Goal: Task Accomplishment & Management: Use online tool/utility

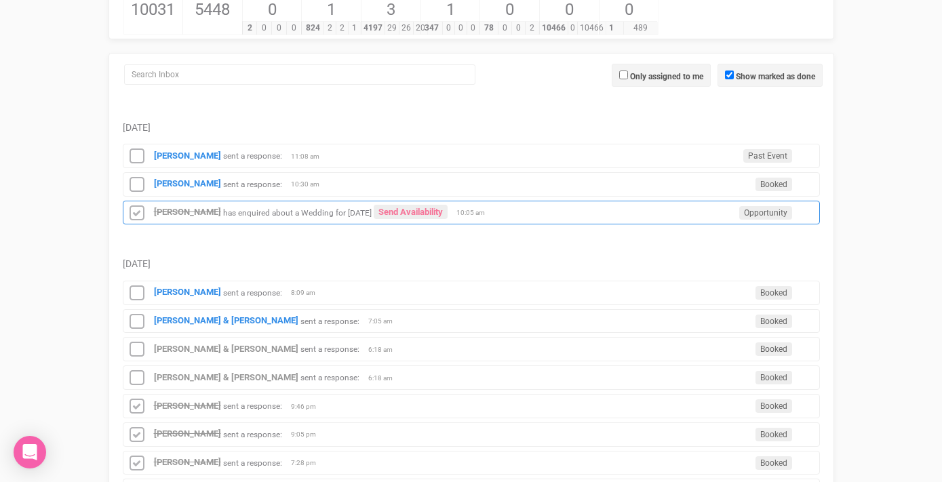
scroll to position [178, 0]
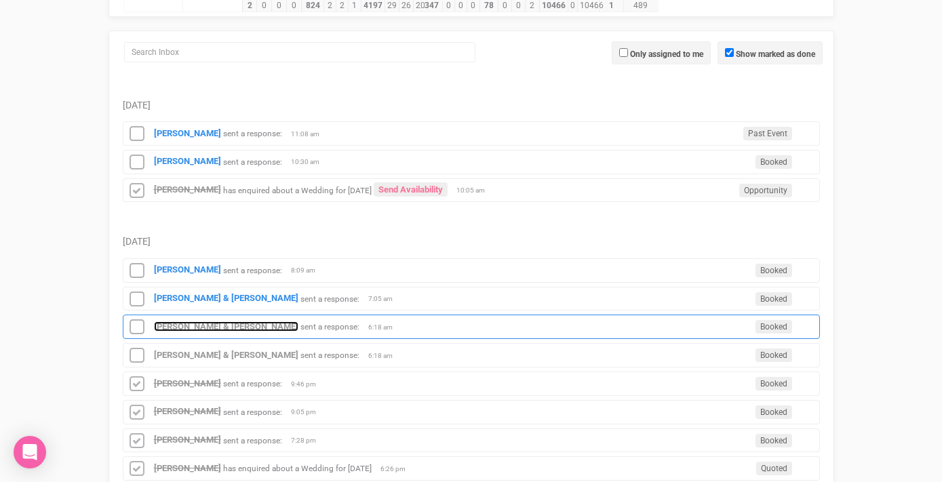
click at [221, 327] on strong "[PERSON_NAME] & [PERSON_NAME]" at bounding box center [226, 326] width 144 height 10
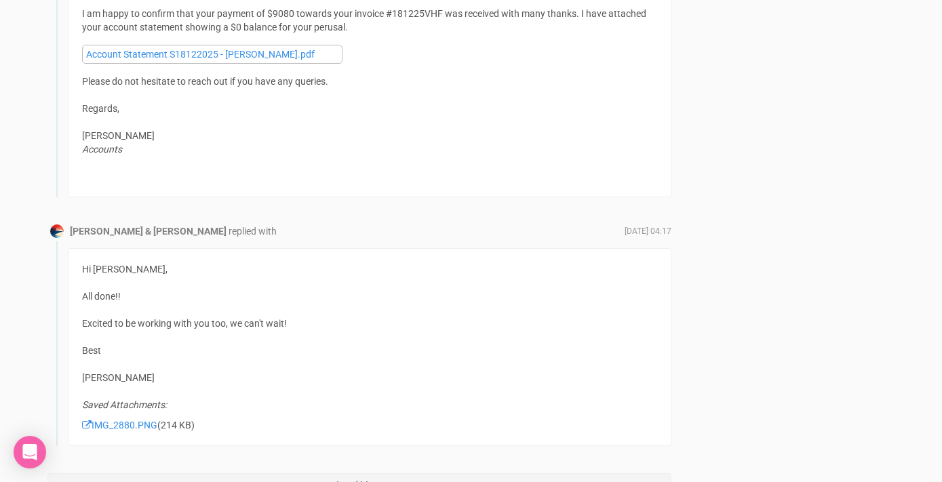
scroll to position [8631, 0]
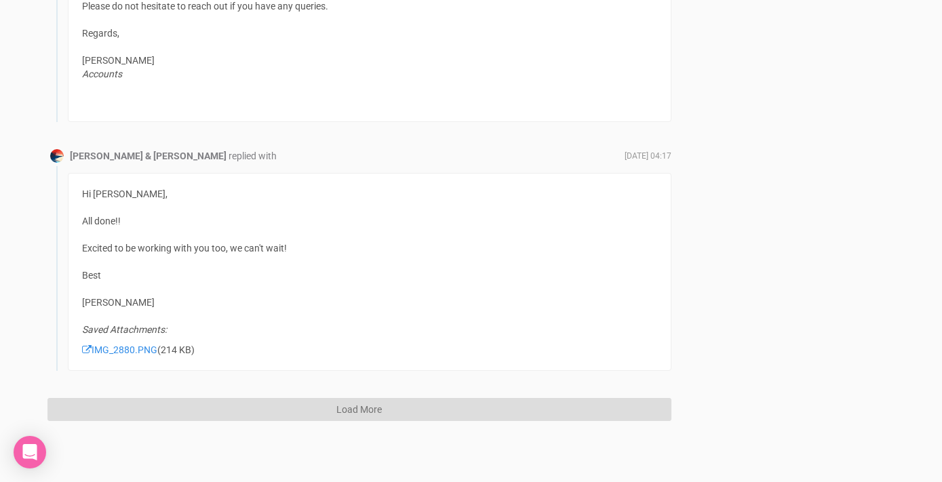
click at [373, 403] on button "Load More" at bounding box center [359, 409] width 624 height 23
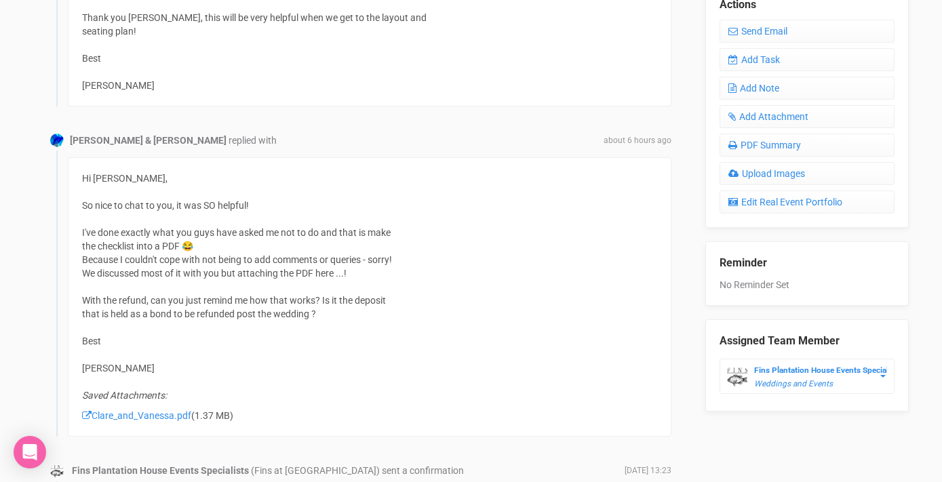
scroll to position [0, 0]
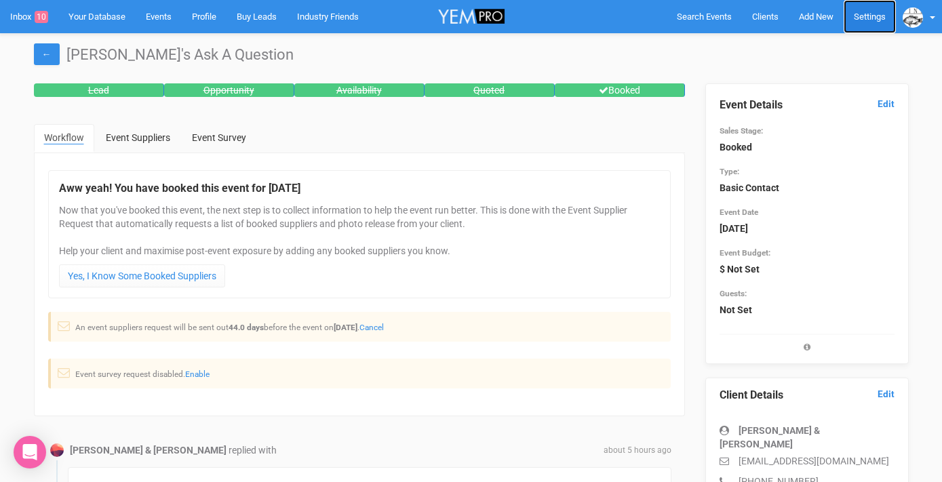
click at [870, 22] on link "Settings" at bounding box center [869, 16] width 52 height 33
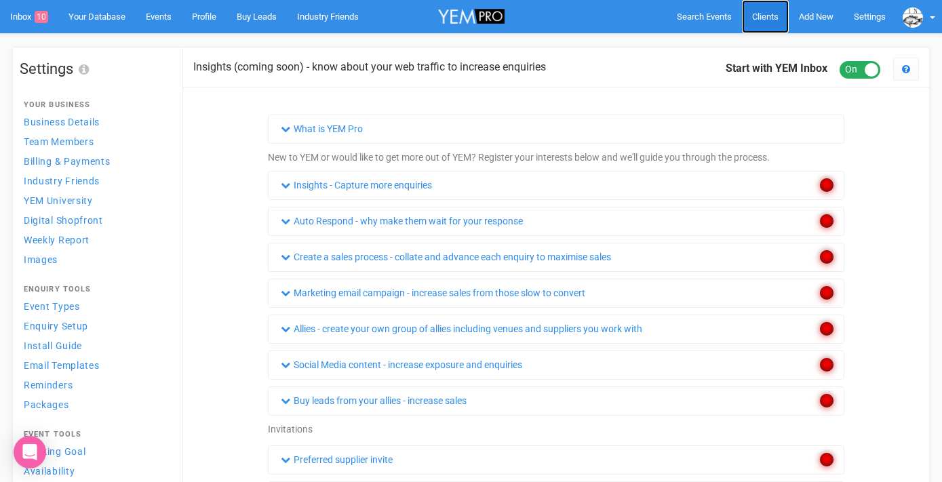
click at [765, 19] on span "Clients" at bounding box center [765, 17] width 26 height 10
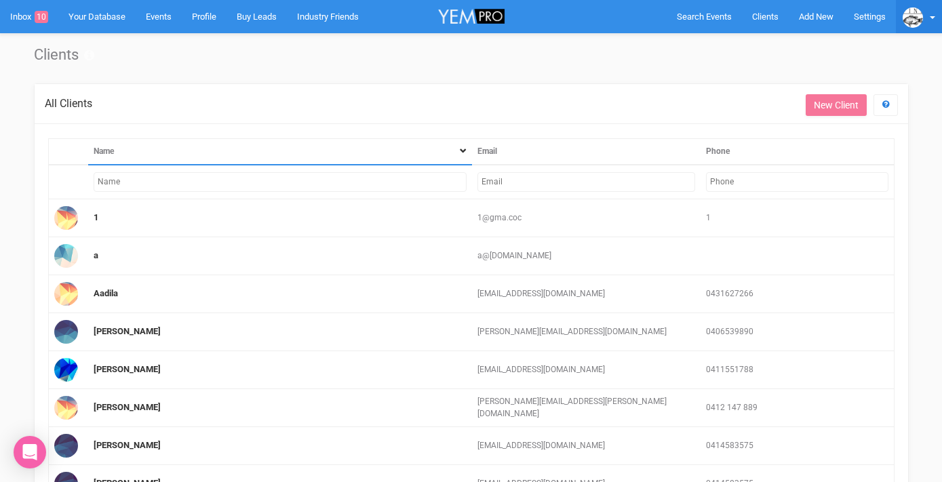
click at [927, 20] on link at bounding box center [919, 16] width 46 height 33
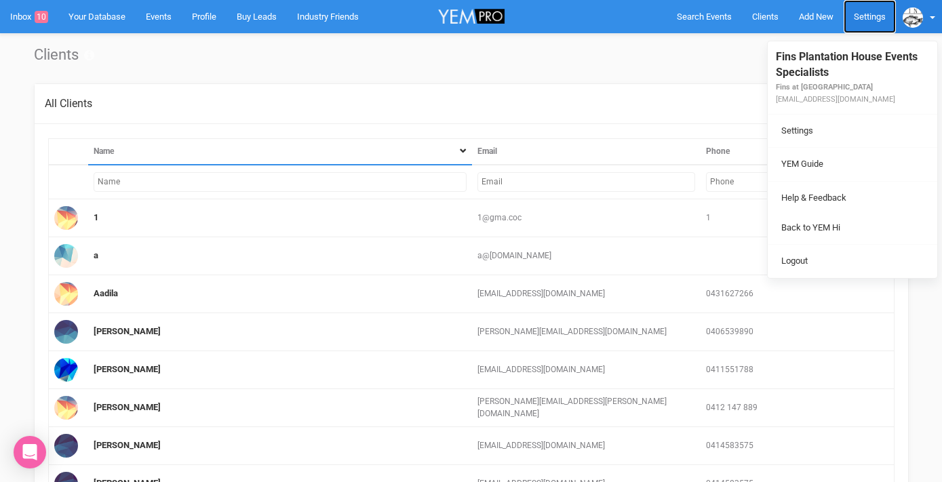
click at [866, 14] on link "Settings" at bounding box center [869, 16] width 52 height 33
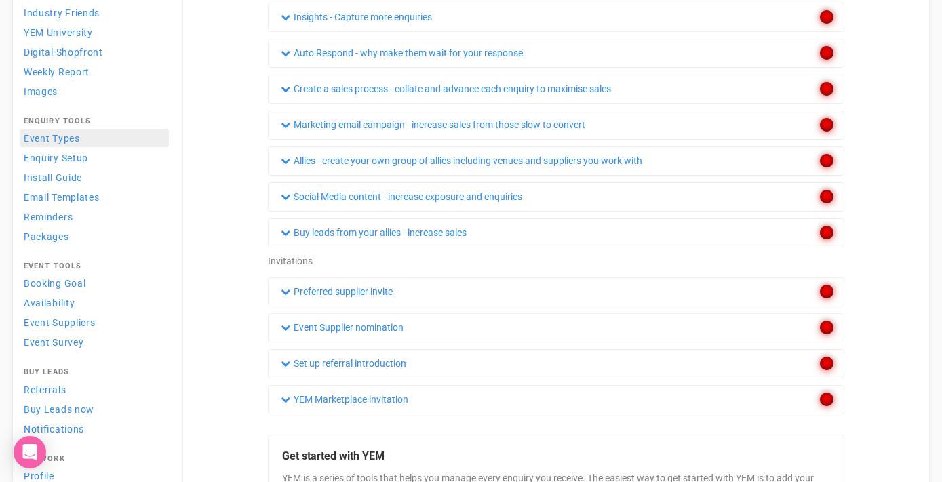
scroll to position [170, 0]
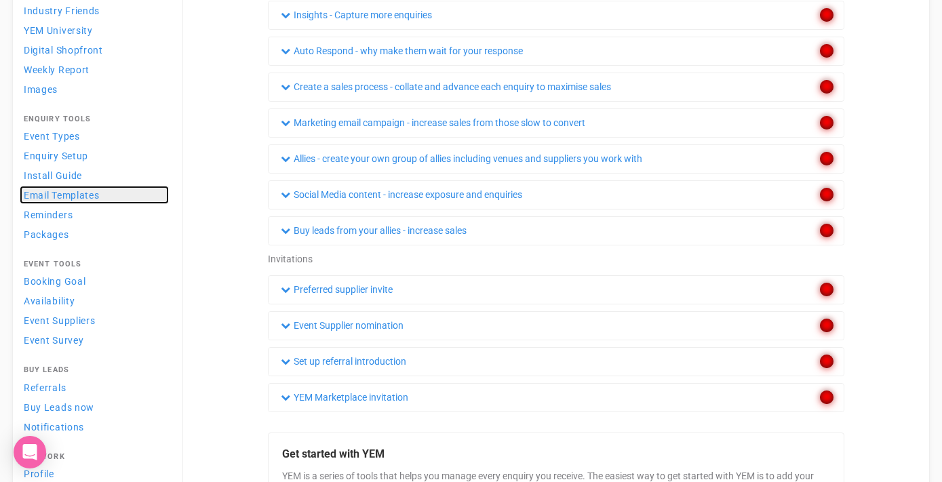
click at [65, 193] on span "Email Templates" at bounding box center [62, 195] width 76 height 11
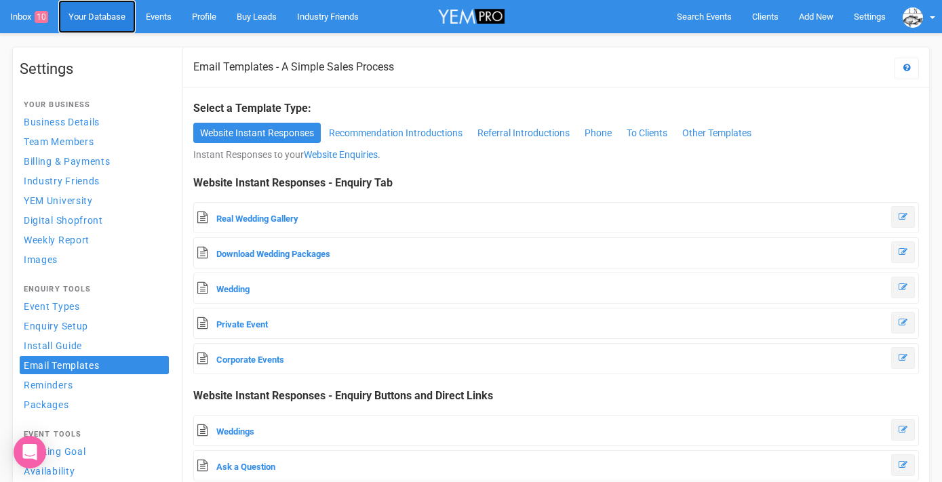
click at [102, 19] on link "Your Database" at bounding box center [96, 16] width 77 height 33
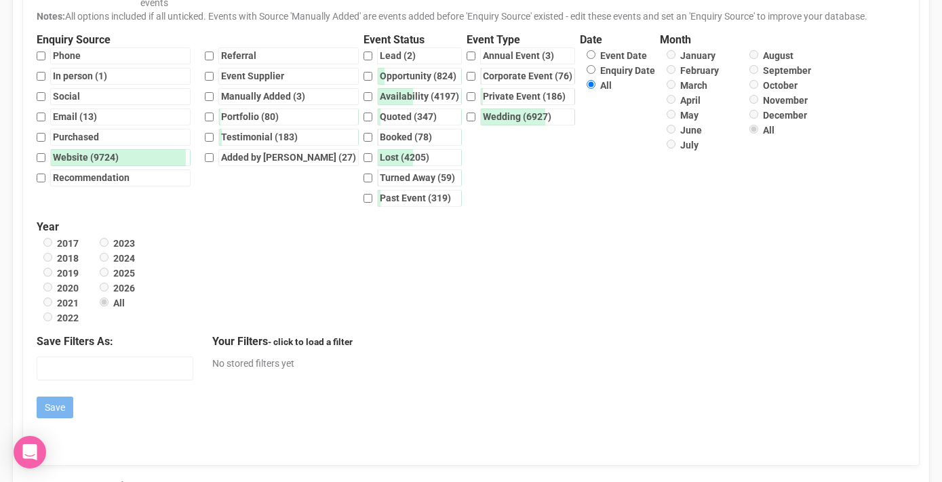
scroll to position [574, 0]
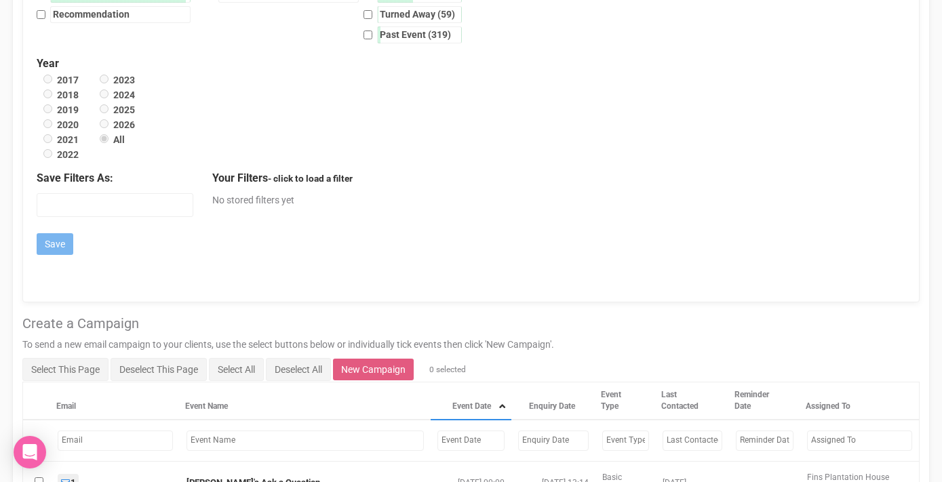
click at [388, 359] on link "New Campaign" at bounding box center [373, 370] width 81 height 22
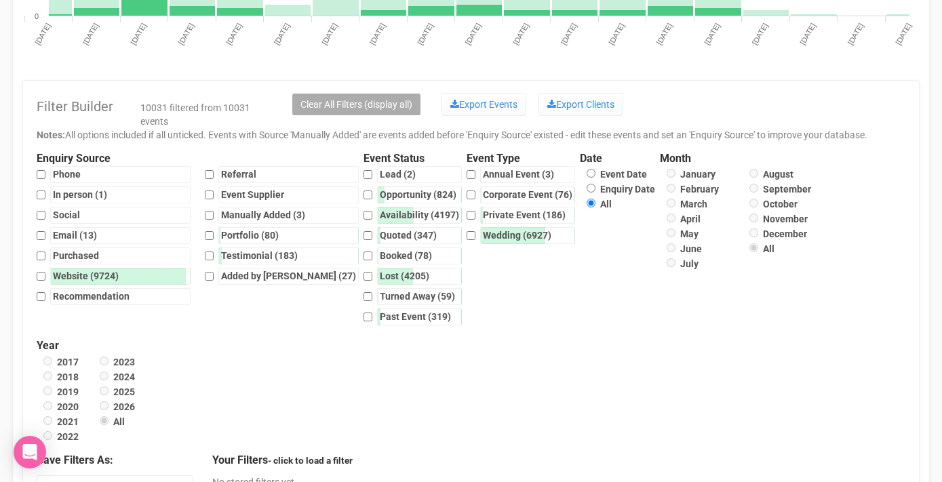
scroll to position [290, 0]
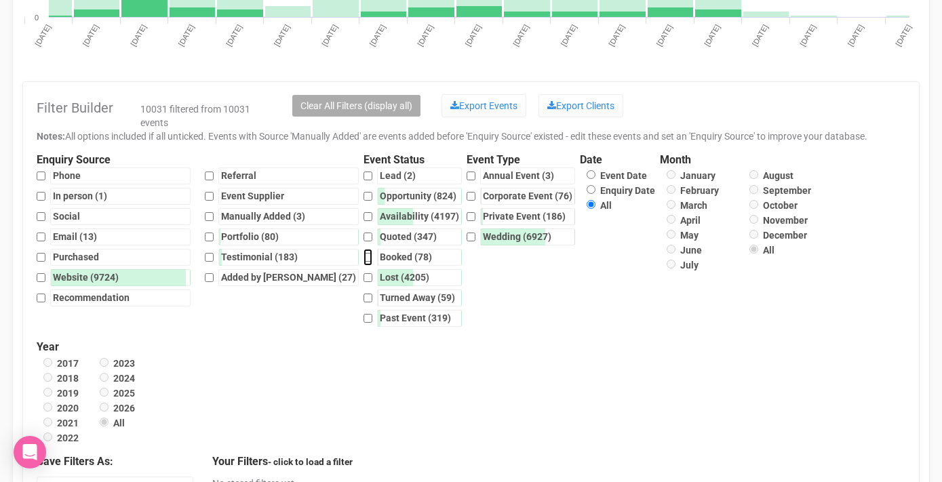
click at [363, 258] on input "Booked (78)" at bounding box center [367, 257] width 9 height 17
checkbox input "true"
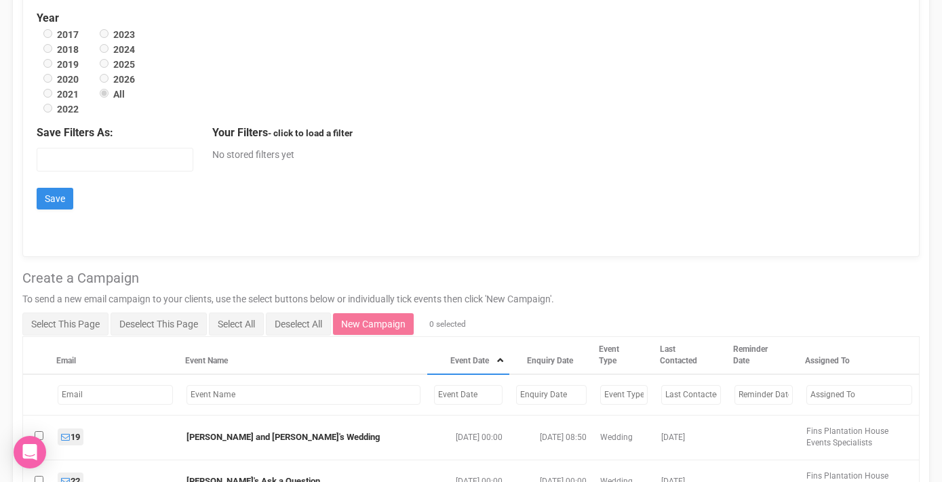
scroll to position [616, 0]
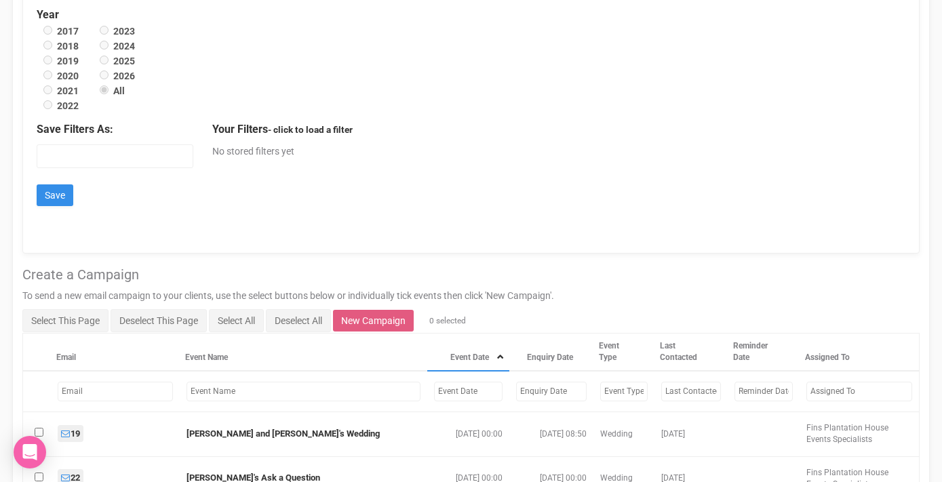
click at [383, 310] on link "New Campaign" at bounding box center [373, 321] width 81 height 22
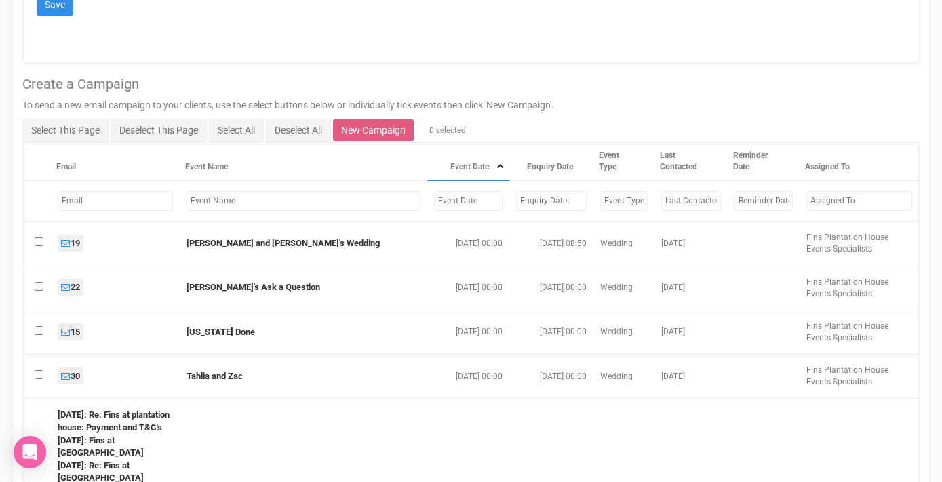
scroll to position [818, 0]
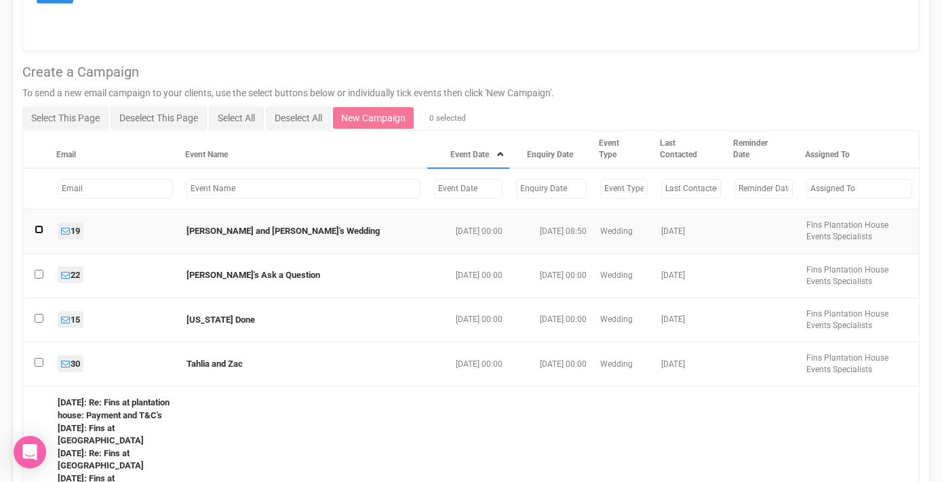
click at [38, 225] on input "checkbox" at bounding box center [39, 229] width 9 height 9
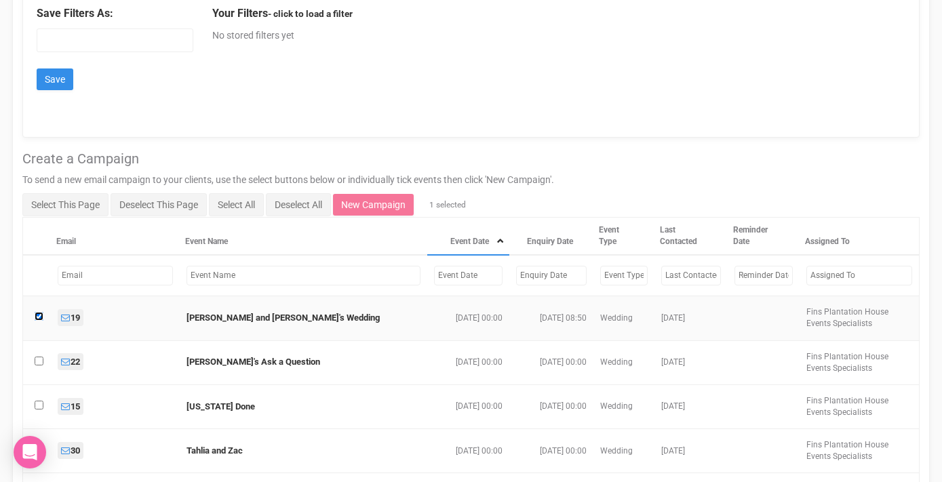
scroll to position [727, 0]
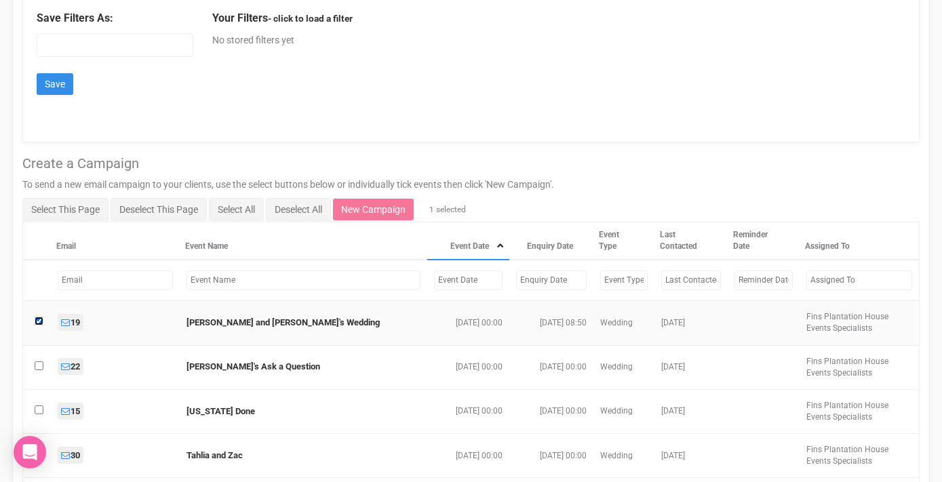
click at [39, 317] on input "checkbox" at bounding box center [39, 321] width 9 height 9
checkbox input "false"
click at [233, 260] on td at bounding box center [304, 280] width 248 height 41
click at [209, 271] on input "text" at bounding box center [303, 281] width 235 height 20
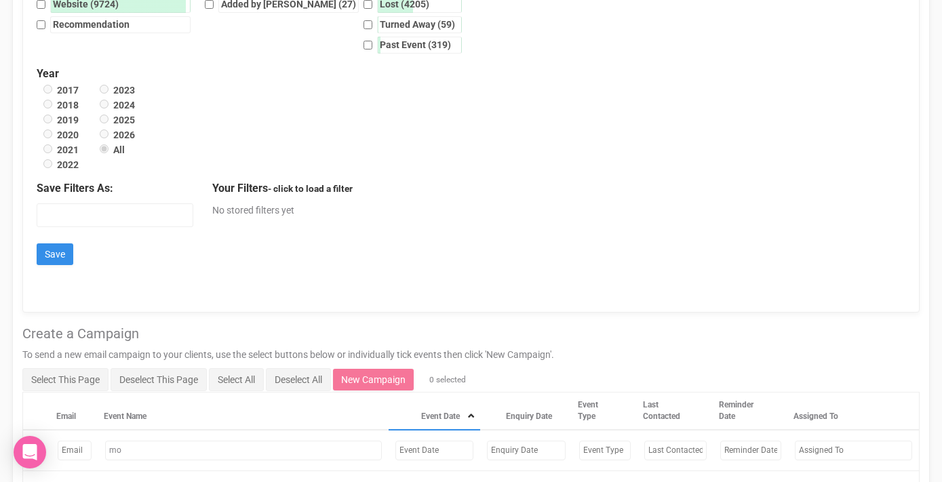
scroll to position [657, 0]
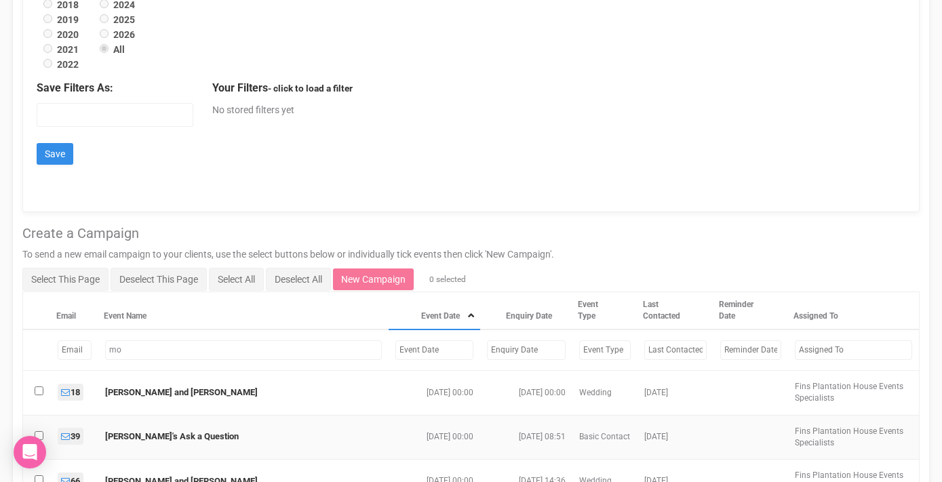
type input "mo"
click at [33, 415] on td at bounding box center [37, 437] width 28 height 44
click at [39, 431] on input "checkbox" at bounding box center [39, 435] width 9 height 9
click at [378, 268] on link "New Campaign" at bounding box center [373, 279] width 81 height 22
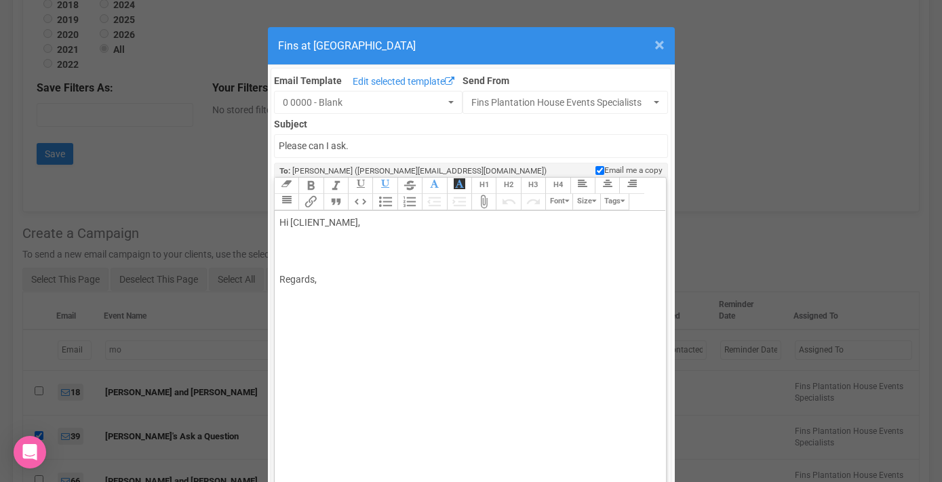
click at [660, 46] on span "×" at bounding box center [659, 45] width 10 height 22
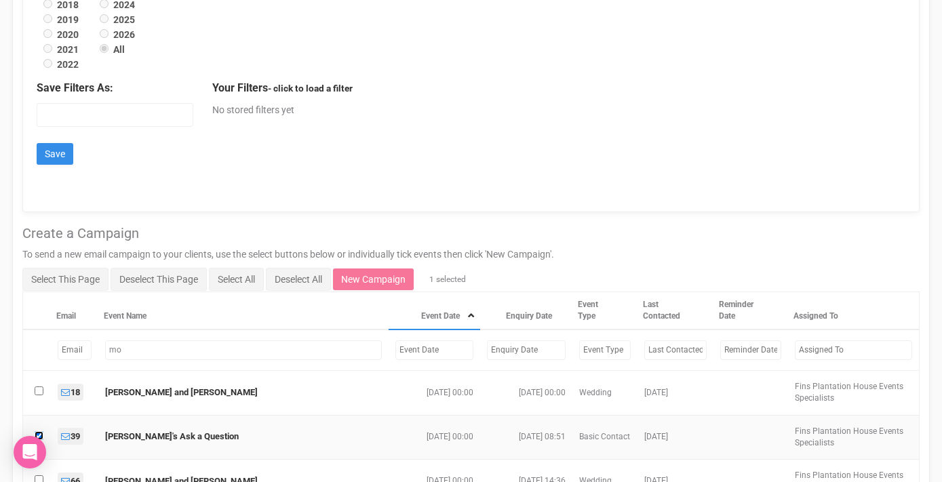
click at [38, 431] on input "checkbox" at bounding box center [39, 435] width 9 height 9
checkbox input "false"
click at [157, 387] on link "Kiara and Morgan" at bounding box center [181, 392] width 153 height 10
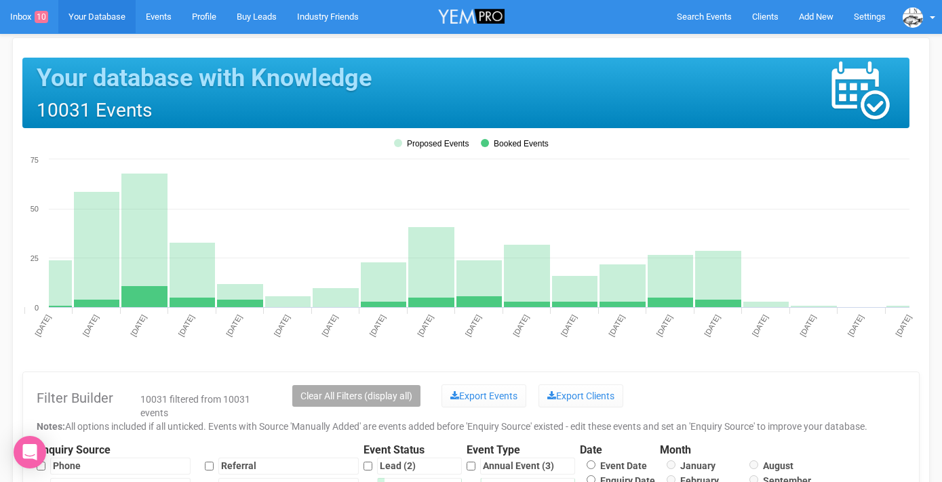
scroll to position [71, 0]
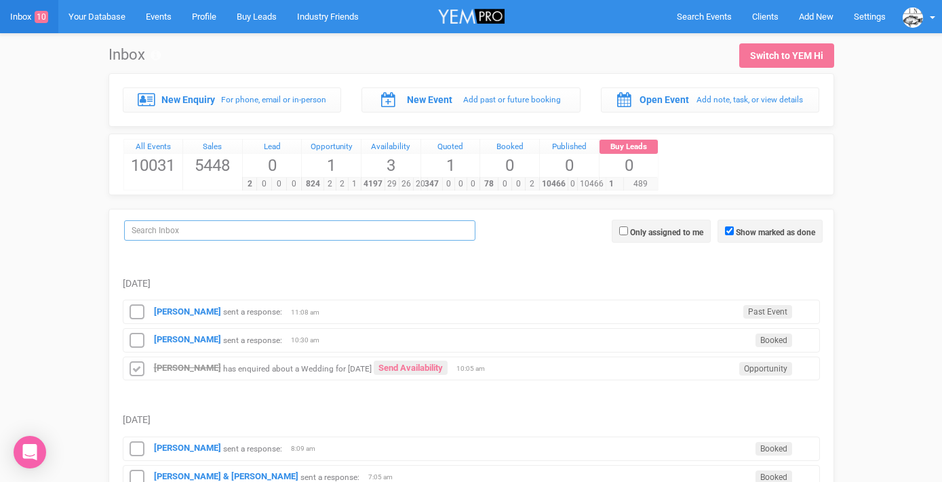
click at [153, 238] on input "search" at bounding box center [299, 230] width 351 height 20
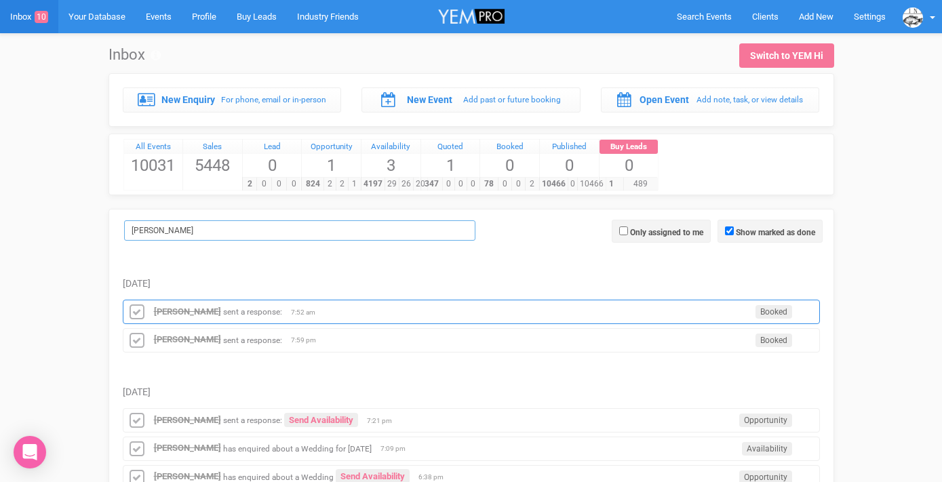
scroll to position [89, 0]
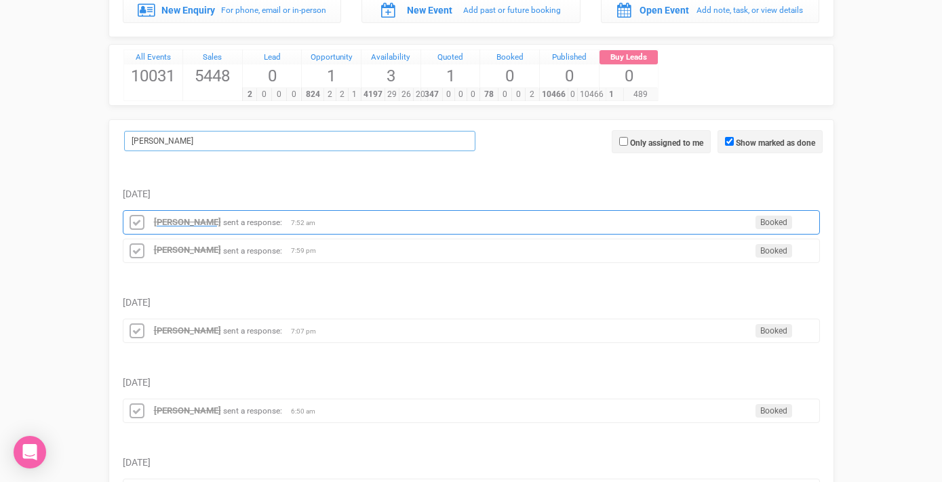
type input "[PERSON_NAME]"
click at [207, 223] on strong "[PERSON_NAME]" at bounding box center [187, 222] width 67 height 10
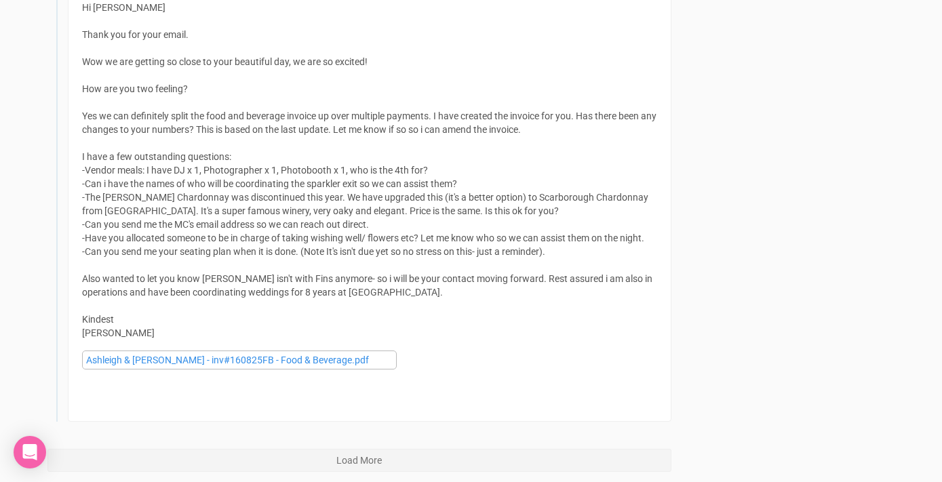
scroll to position [4943, 0]
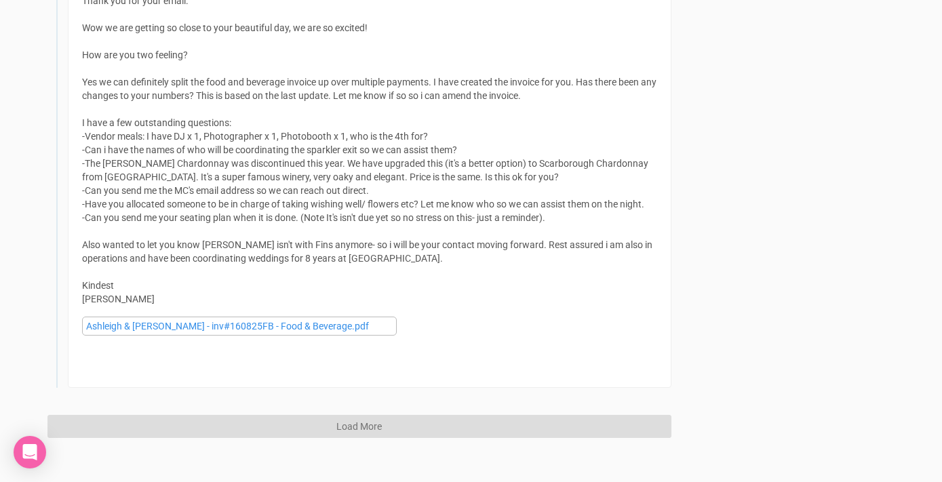
click at [328, 415] on button "Load More" at bounding box center [359, 426] width 624 height 23
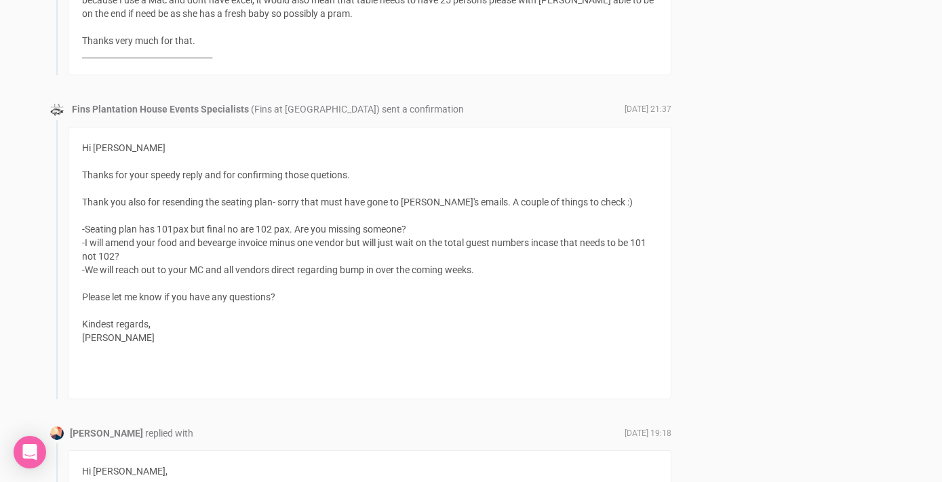
scroll to position [3017, 0]
